Goal: Find specific page/section: Find specific page/section

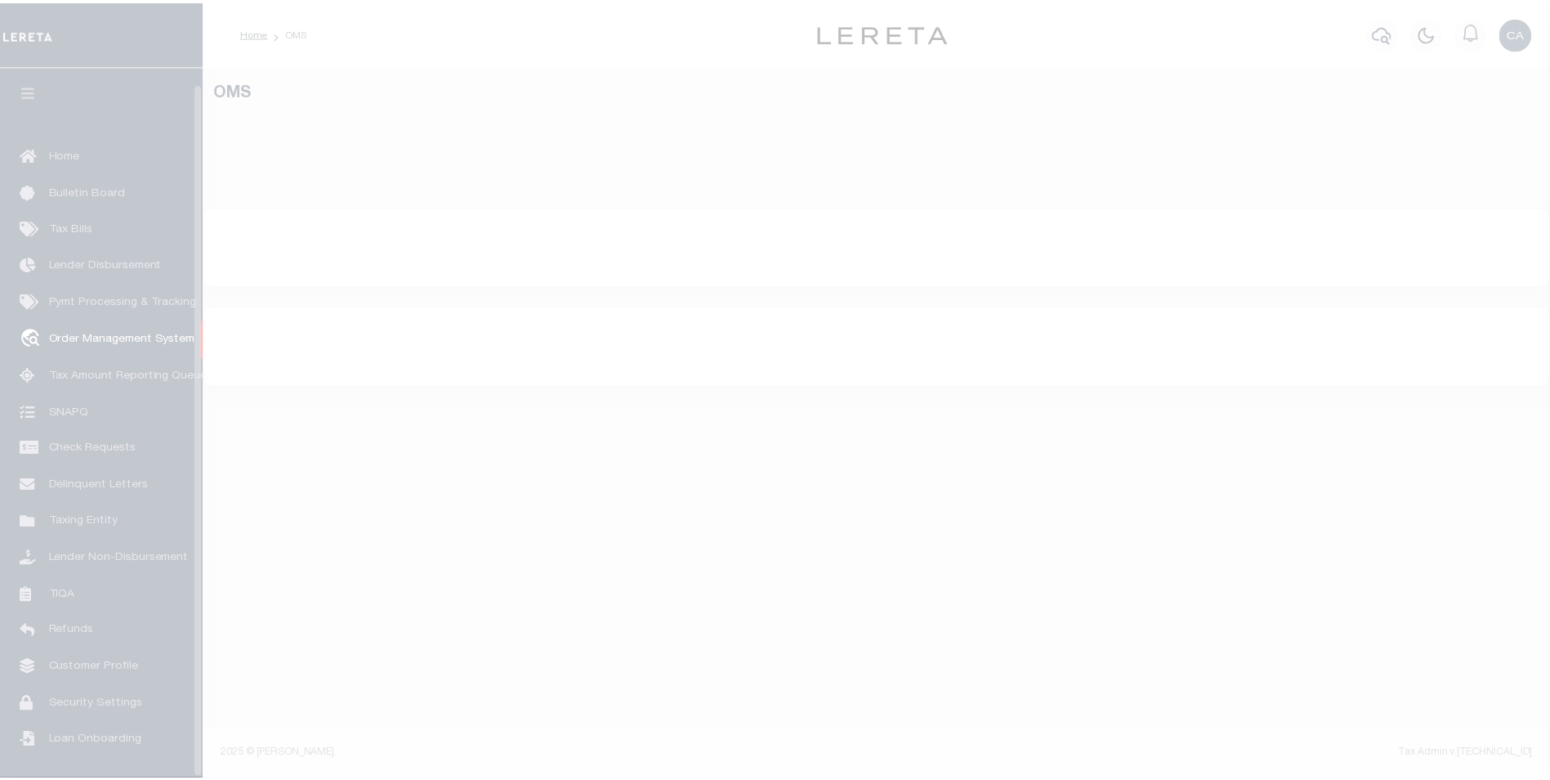
scroll to position [16, 0]
select select "200"
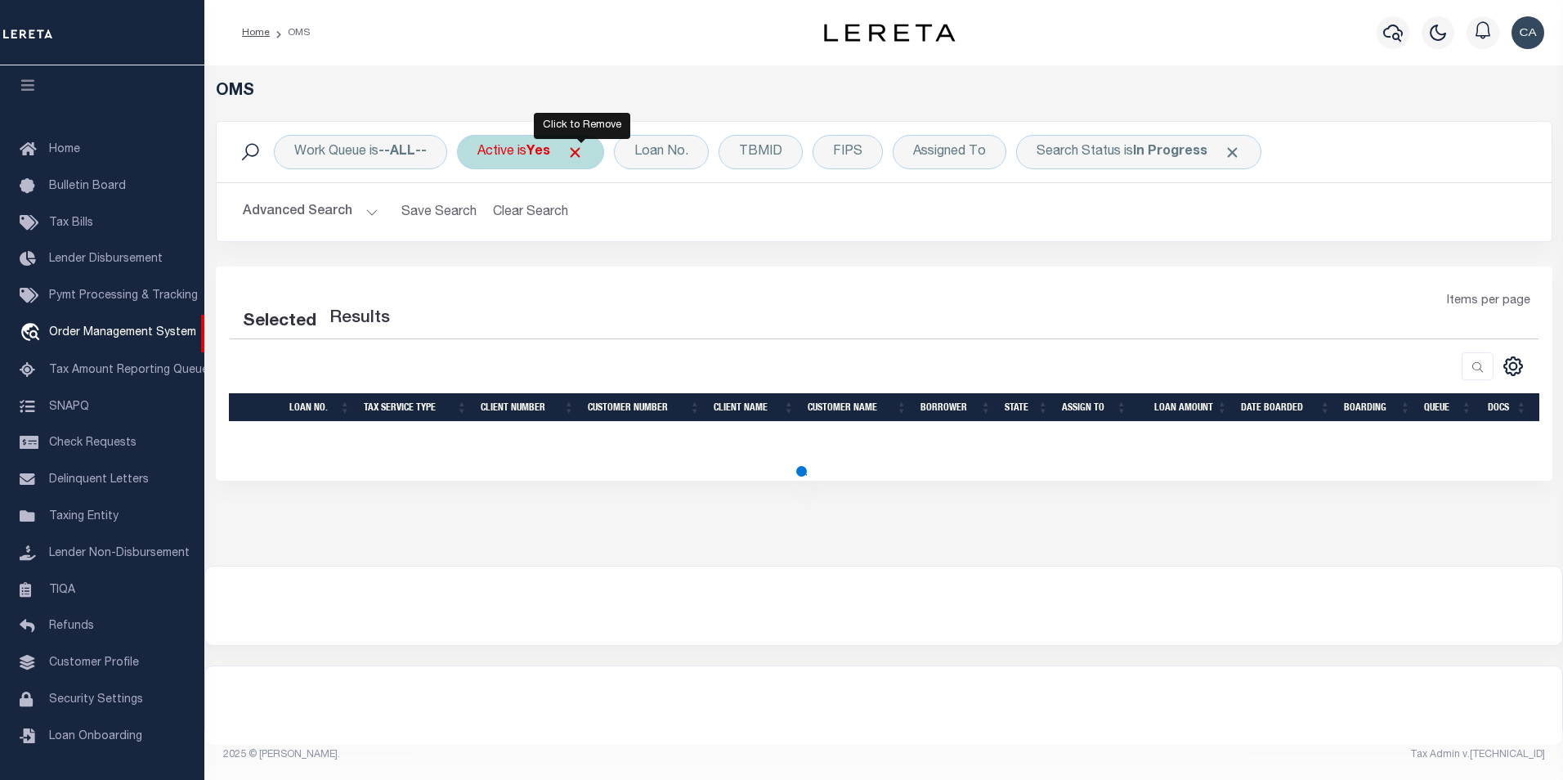
click at [584, 150] on span "Click to Remove" at bounding box center [574, 152] width 17 height 17
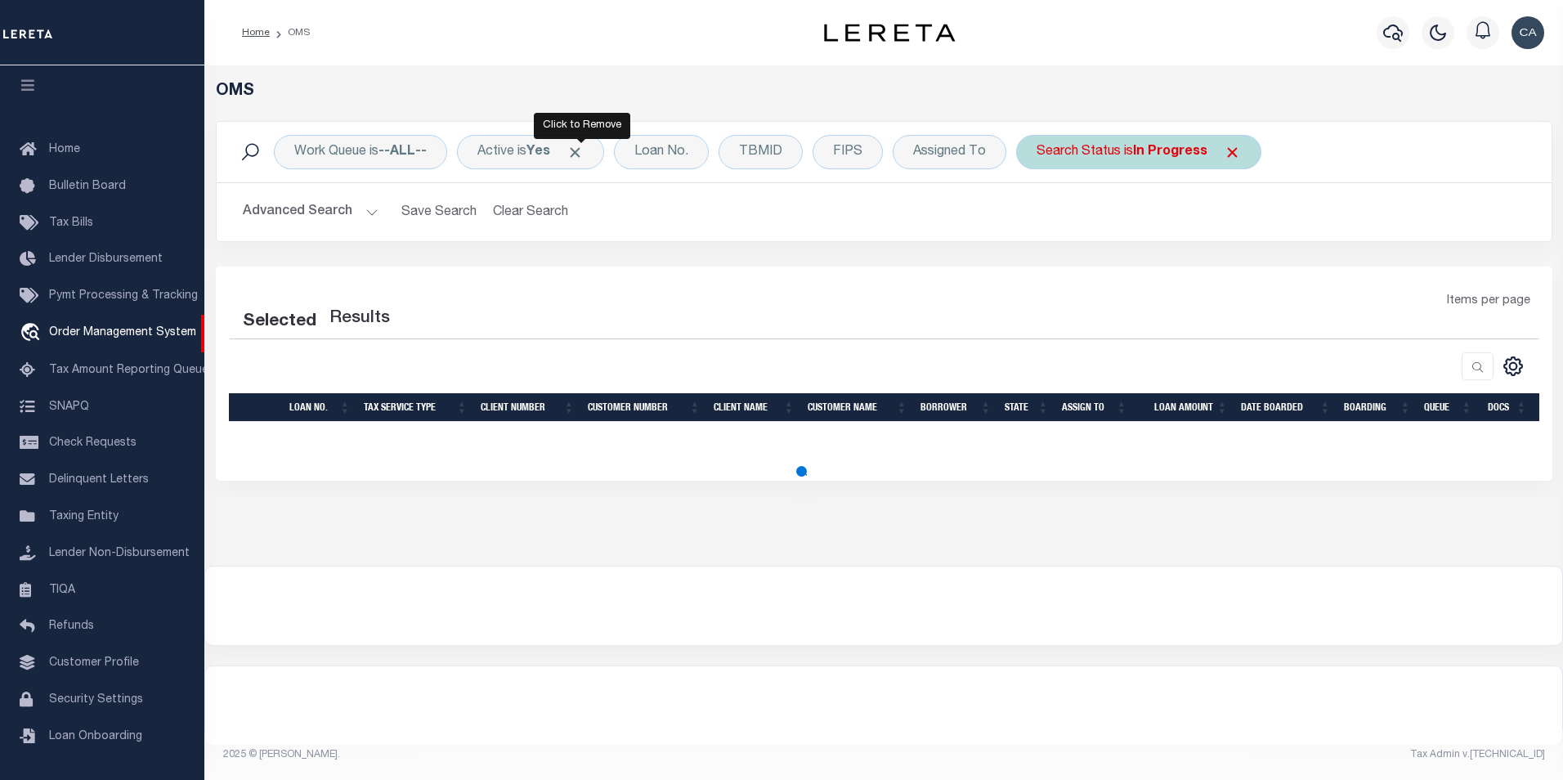
select select "200"
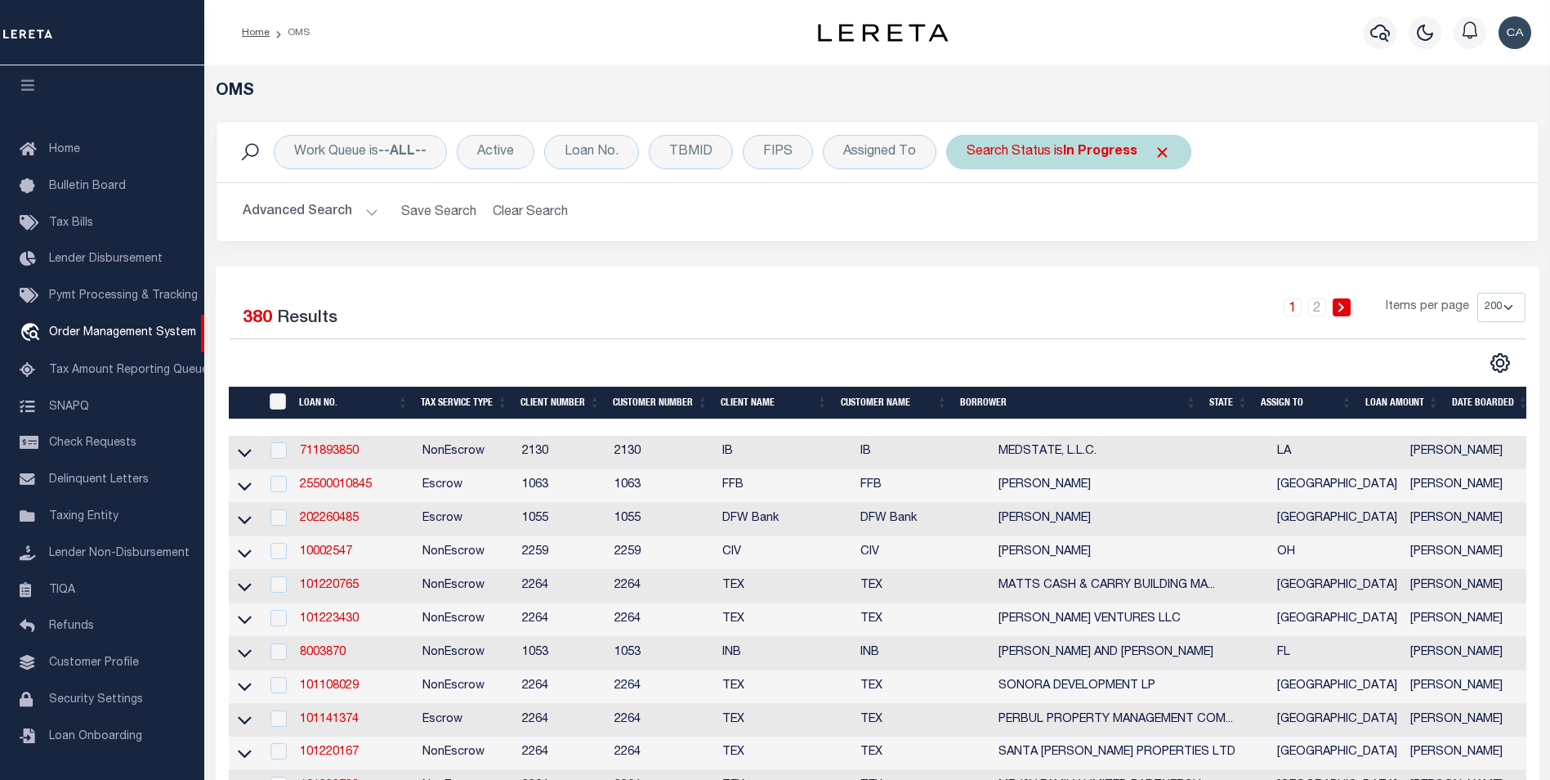
click at [1163, 150] on span "Click to Remove" at bounding box center [1162, 152] width 17 height 17
click at [1170, 212] on h2 "Advanced Search Save Search Clear Search tblSearchTopScreen_dynamictable_____De…" at bounding box center [878, 212] width 1296 height 32
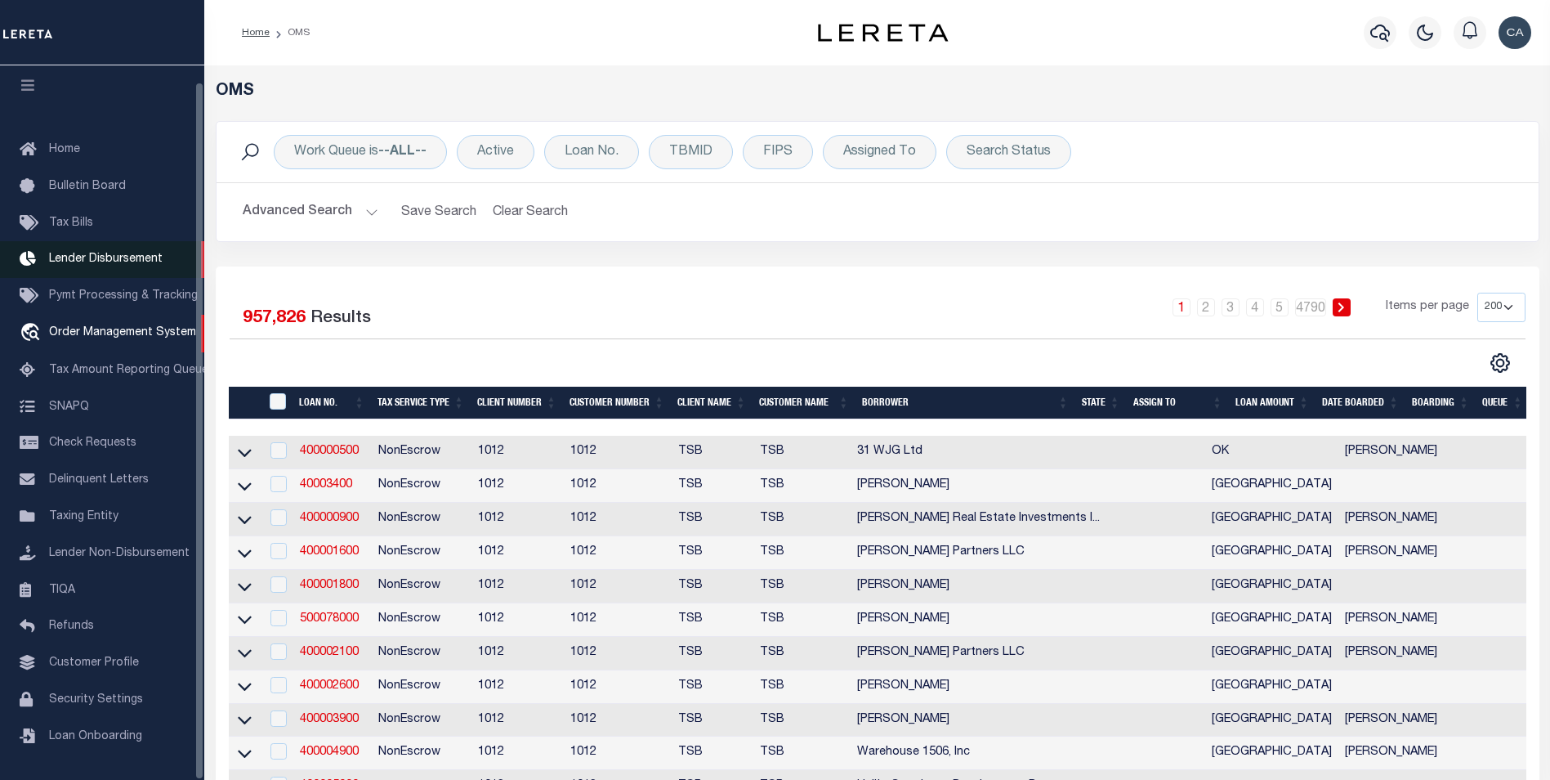
click at [127, 253] on span "Lender Disbursement" at bounding box center [106, 258] width 114 height 11
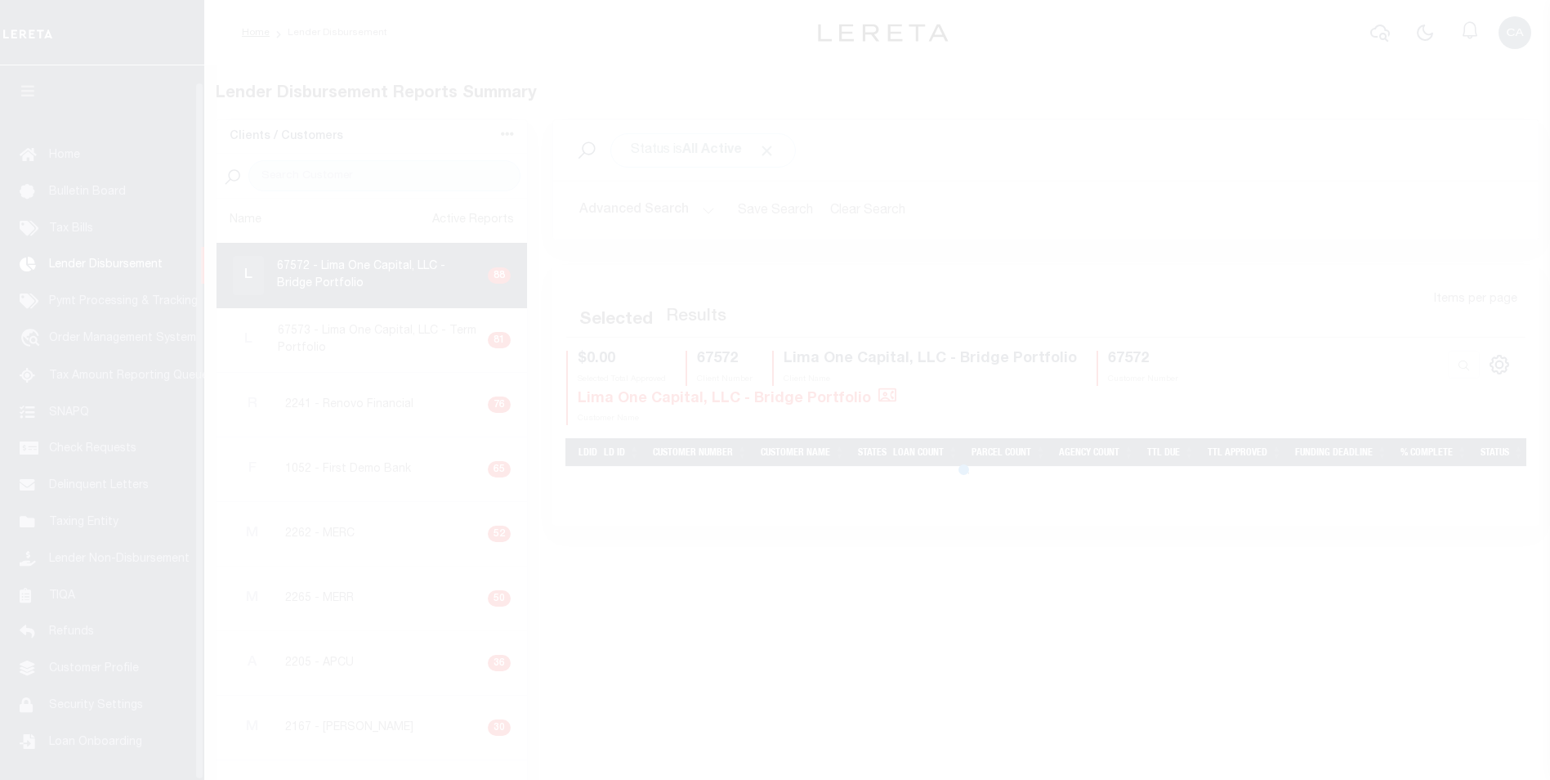
scroll to position [16, 0]
